Goal: Check status: Check status

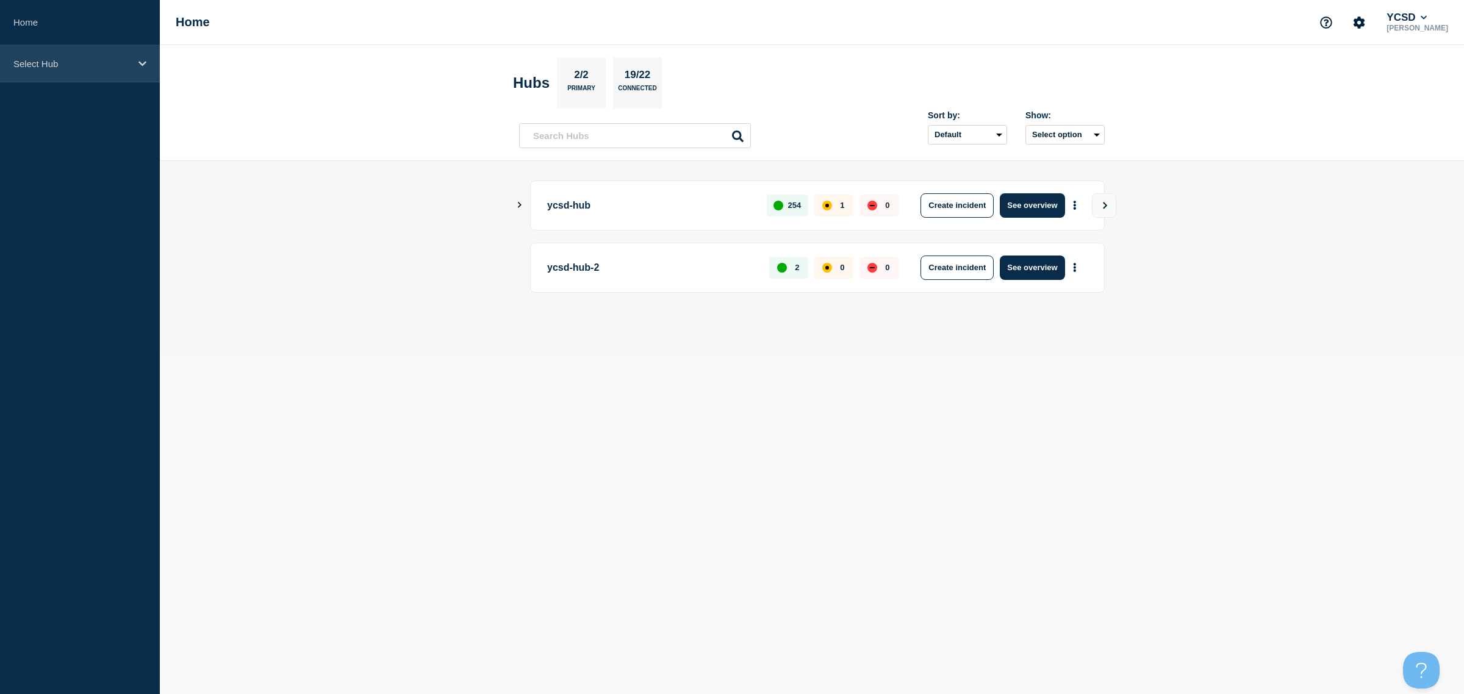
click at [114, 66] on p "Select Hub" at bounding box center [71, 64] width 117 height 10
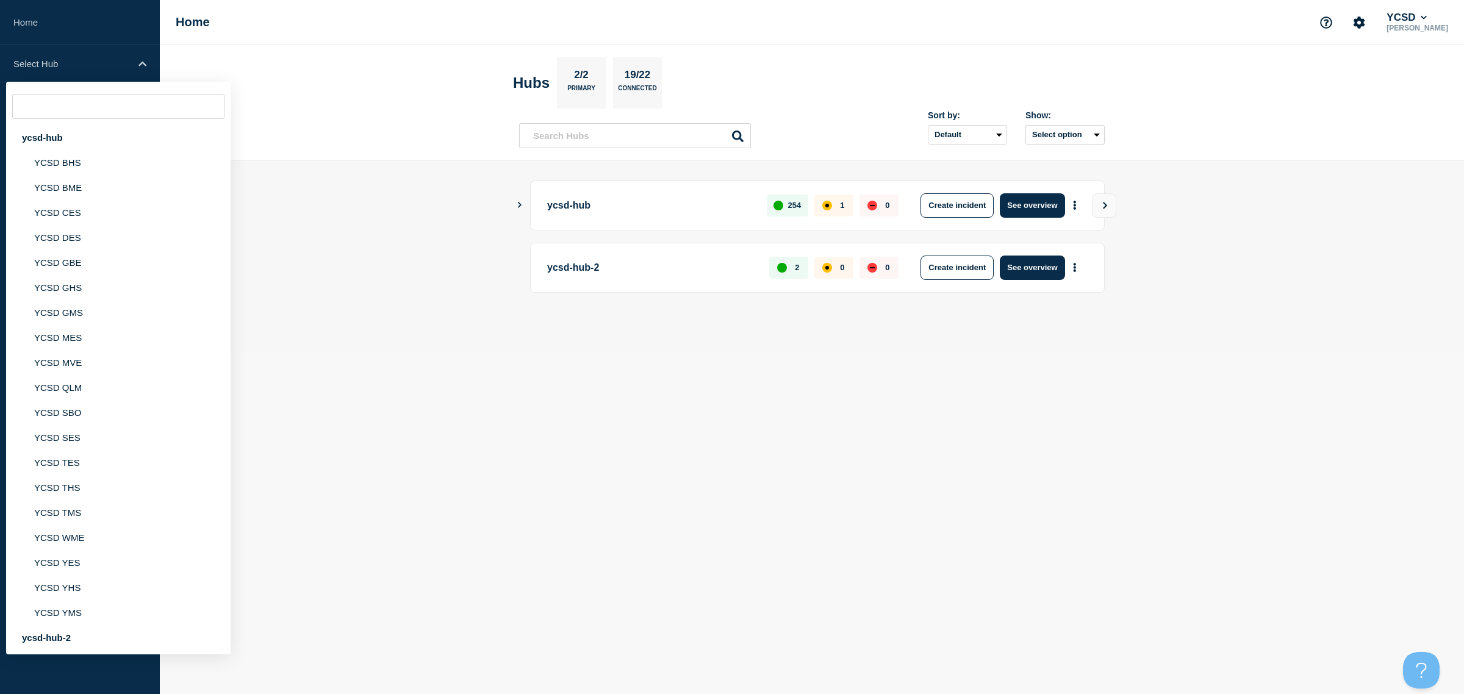
click at [569, 212] on p "ycsd-hub" at bounding box center [650, 205] width 206 height 24
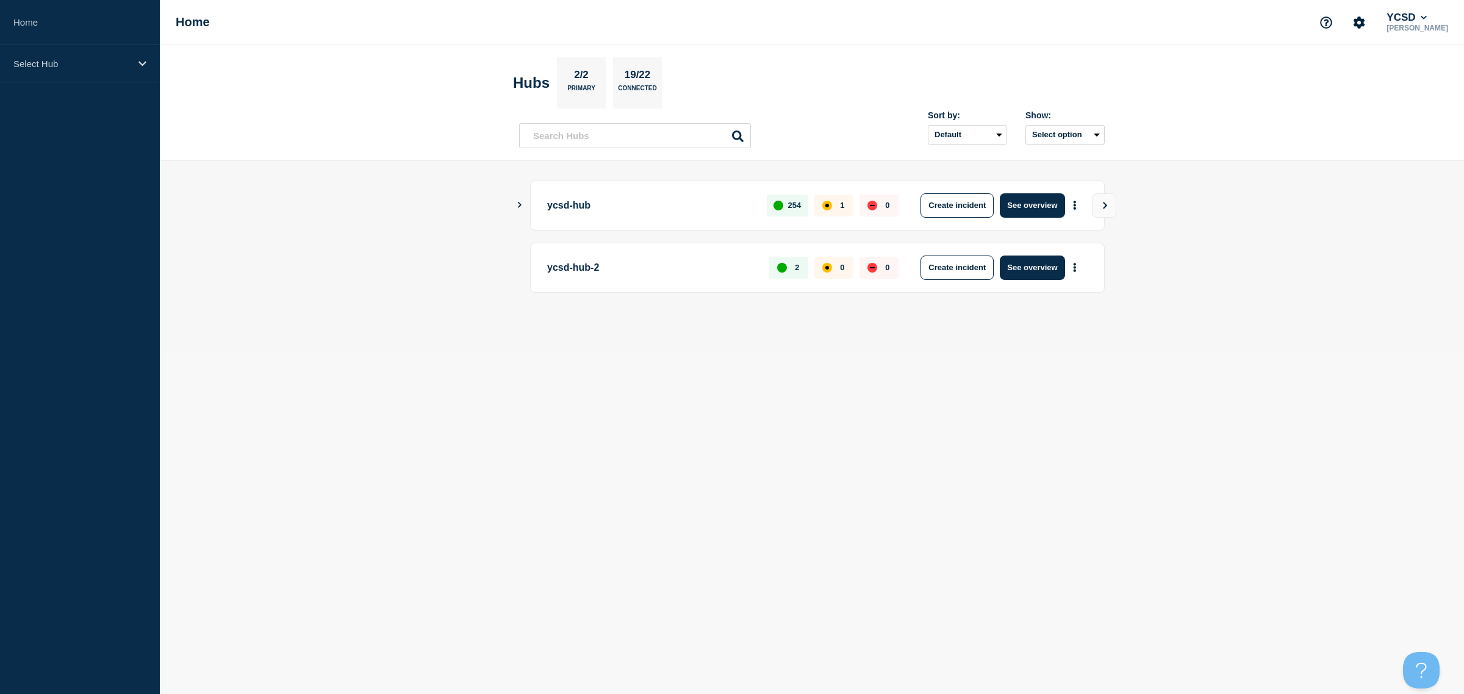
click at [570, 206] on p "ycsd-hub" at bounding box center [650, 205] width 206 height 24
click at [521, 207] on icon "Show Connected Hubs" at bounding box center [519, 205] width 8 height 6
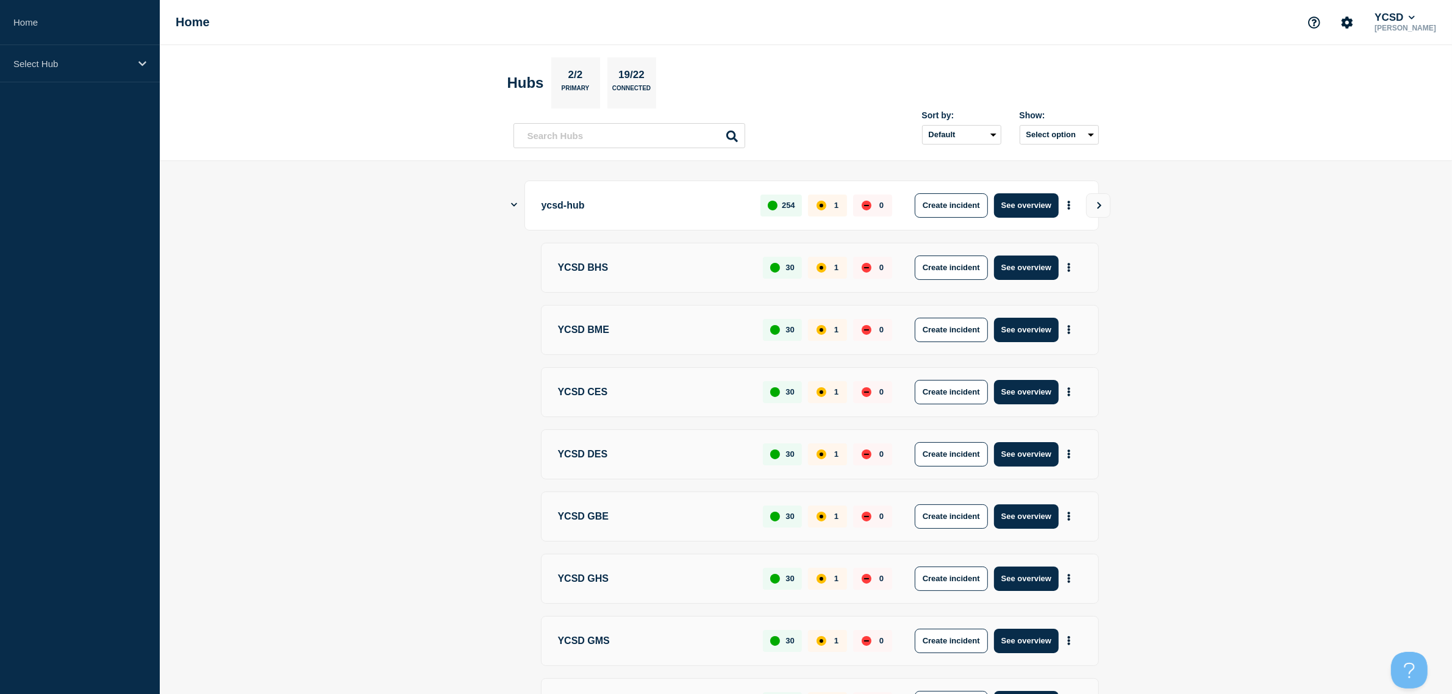
click at [511, 203] on icon "Show Connected Hubs" at bounding box center [514, 205] width 6 height 8
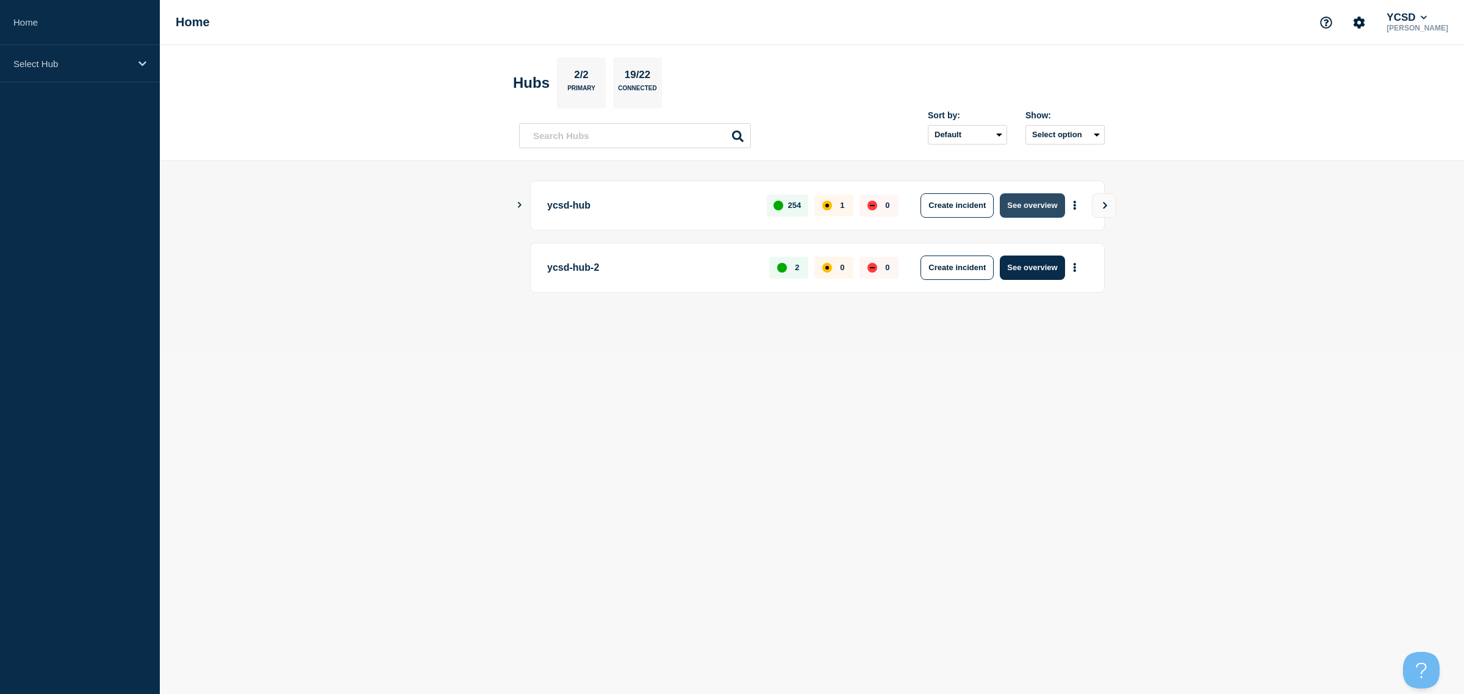
click at [1029, 214] on button "See overview" at bounding box center [1032, 205] width 65 height 24
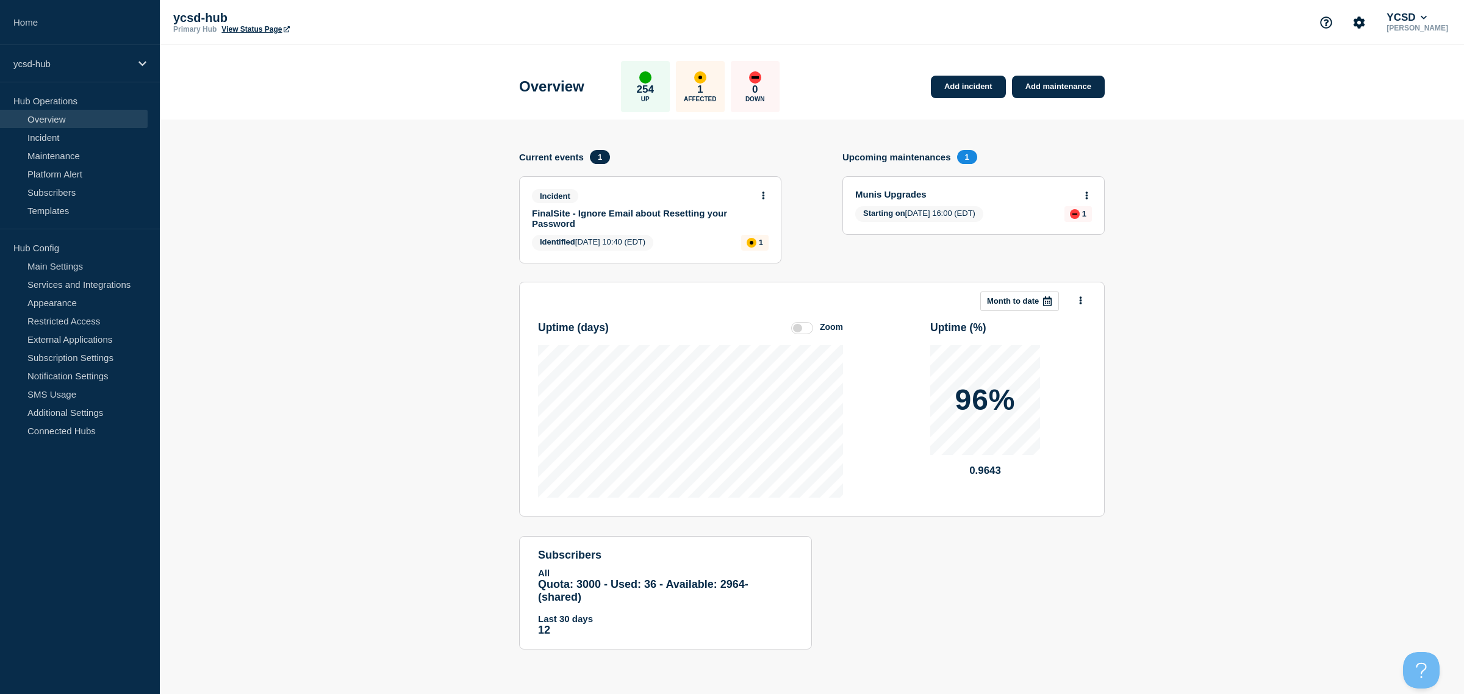
click at [656, 215] on link "FinalSite - Ignore Email about Resetting your Password" at bounding box center [642, 218] width 220 height 21
